Goal: Transaction & Acquisition: Purchase product/service

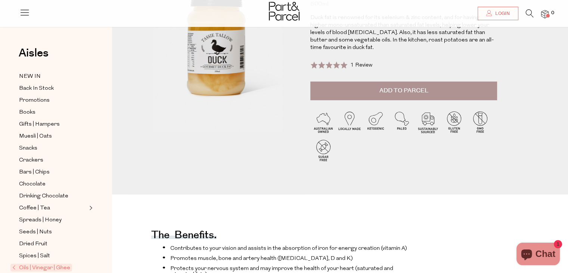
scroll to position [114, 0]
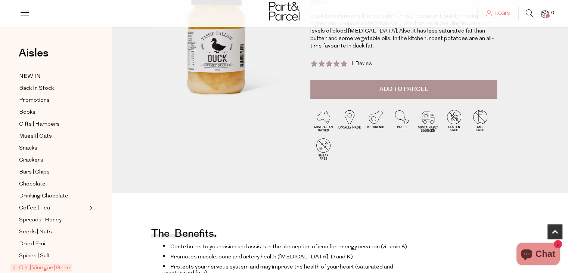
click at [387, 91] on span "Add to Parcel" at bounding box center [403, 89] width 49 height 9
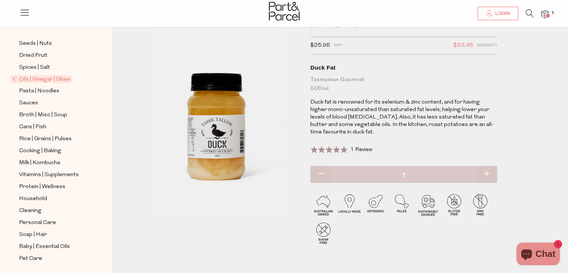
scroll to position [38, 0]
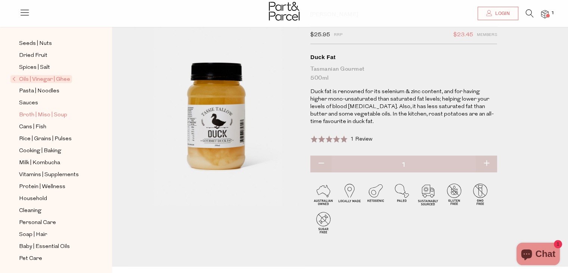
click at [28, 112] on span "Broth | Miso | Soup" at bounding box center [43, 115] width 48 height 9
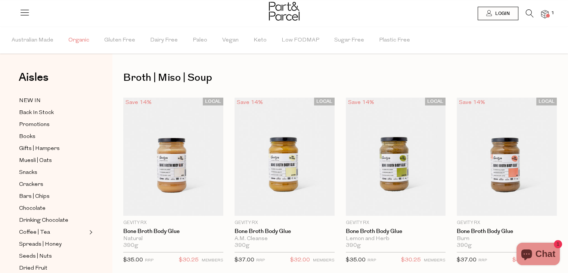
click at [73, 43] on span "Organic" at bounding box center [78, 40] width 21 height 26
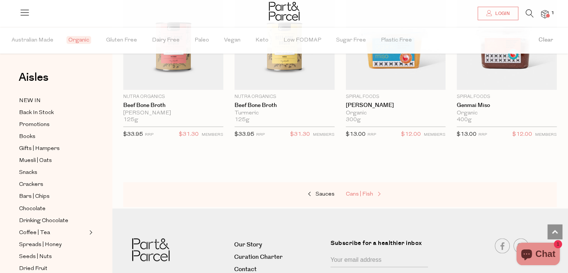
click at [370, 191] on span "Cans | Fish" at bounding box center [359, 194] width 27 height 6
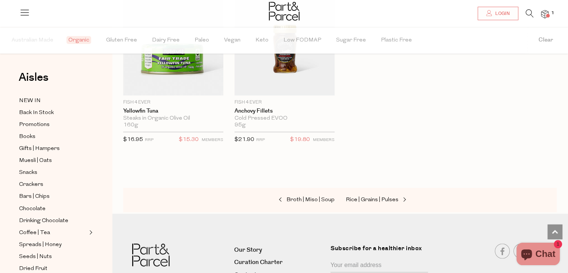
scroll to position [1216, 0]
click at [378, 196] on span "Rice | Grains | Pulses" at bounding box center [372, 199] width 53 height 6
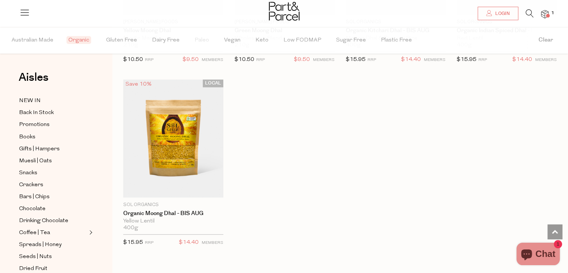
scroll to position [1470, 0]
